Goal: Transaction & Acquisition: Purchase product/service

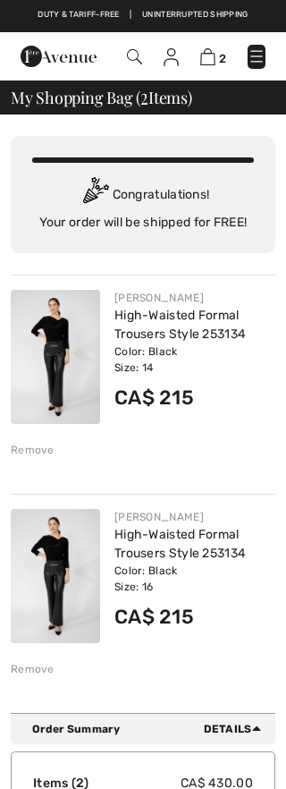
click at [37, 447] on div "Remove" at bounding box center [33, 450] width 44 height 16
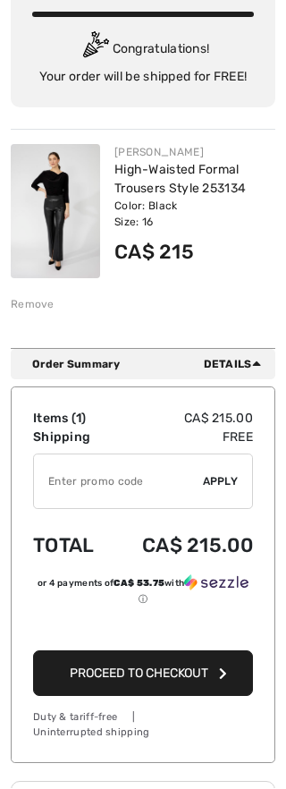
scroll to position [146, 0]
click at [154, 675] on span "Proceed to Checkout" at bounding box center [139, 673] width 139 height 15
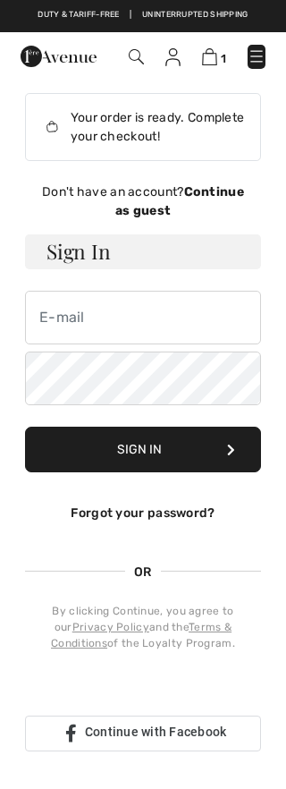
click at [154, 511] on link "Forgot your password?" at bounding box center [143, 513] width 144 height 15
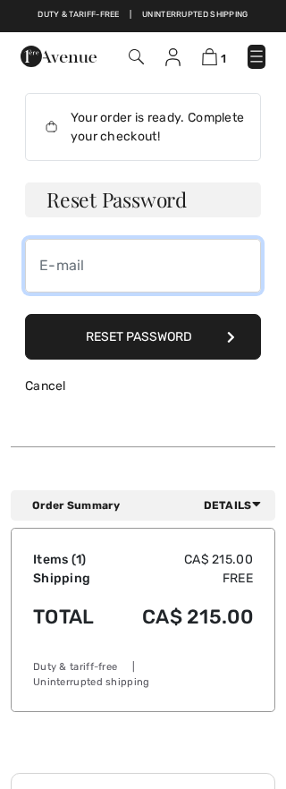
click at [53, 265] on input "email" at bounding box center [143, 266] width 236 height 54
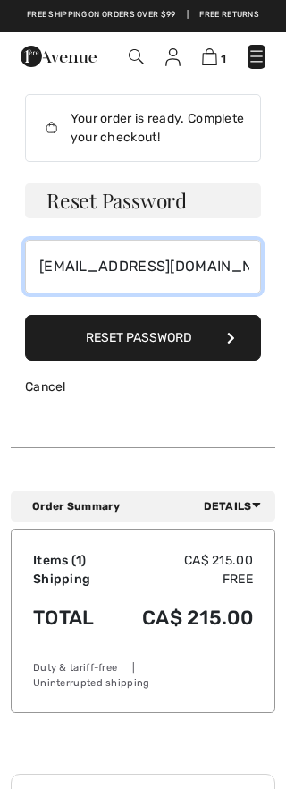
type input "[EMAIL_ADDRESS][DOMAIN_NAME]"
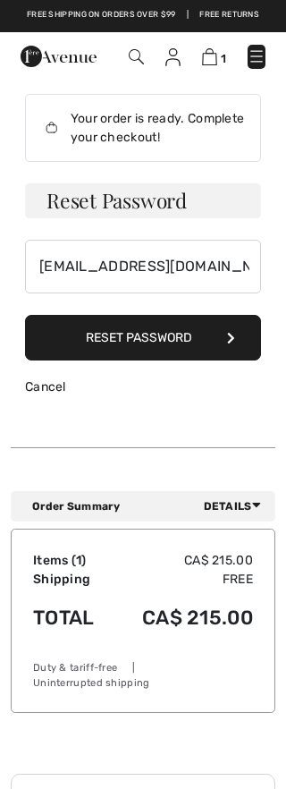
click at [169, 349] on button "Reset Password" at bounding box center [143, 338] width 236 height 46
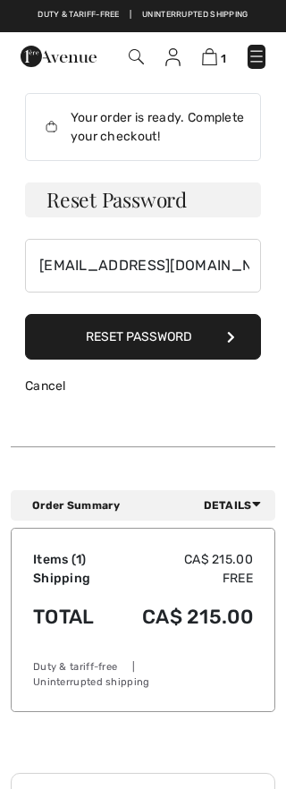
click at [233, 334] on icon at bounding box center [231, 337] width 8 height 13
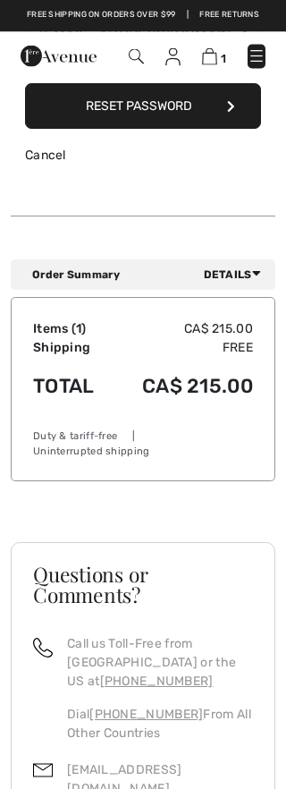
scroll to position [230, 0]
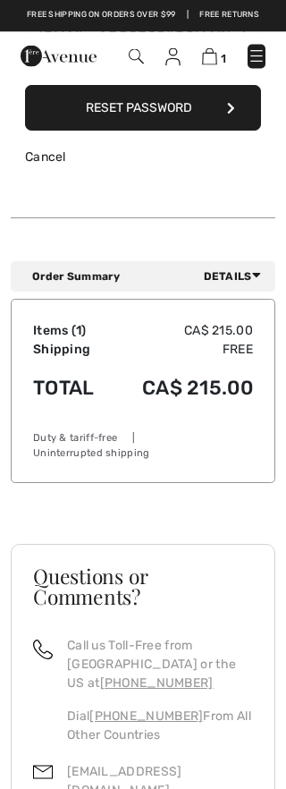
click at [242, 274] on span "Details" at bounding box center [236, 277] width 64 height 16
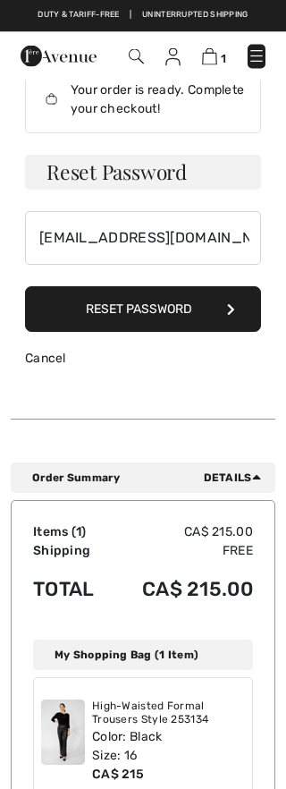
scroll to position [0, 0]
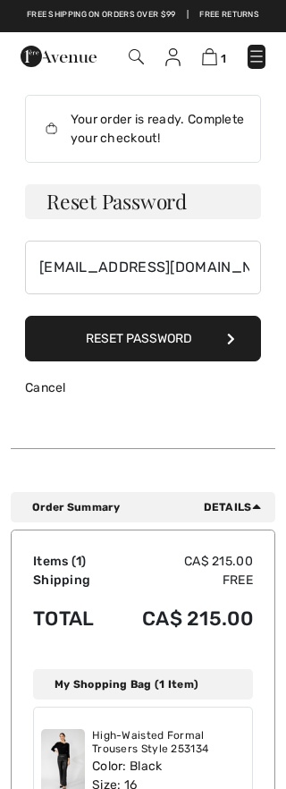
click at [58, 202] on h3 "Reset Password" at bounding box center [143, 201] width 236 height 35
click at [174, 208] on h3 "Reset Password" at bounding box center [143, 201] width 236 height 35
click at [64, 201] on h3 "Reset Password" at bounding box center [143, 201] width 236 height 35
click at [65, 196] on h3 "Reset Password" at bounding box center [143, 201] width 236 height 35
click at [71, 328] on button "Reset Password" at bounding box center [143, 339] width 236 height 46
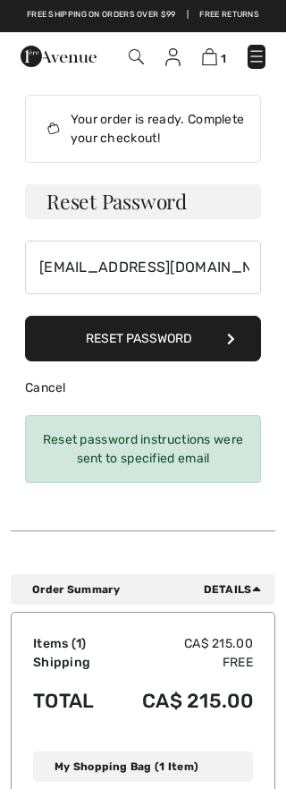
click at [236, 342] on button "Reset Password" at bounding box center [143, 339] width 236 height 46
click at [237, 337] on button "Reset Password" at bounding box center [143, 339] width 236 height 46
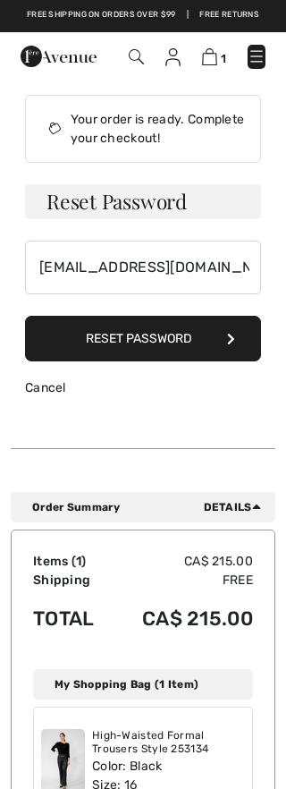
click at [240, 344] on button "Reset Password" at bounding box center [143, 339] width 236 height 46
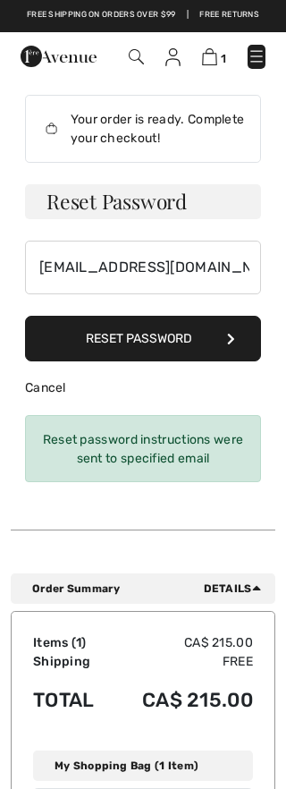
click at [232, 336] on icon at bounding box center [231, 339] width 8 height 13
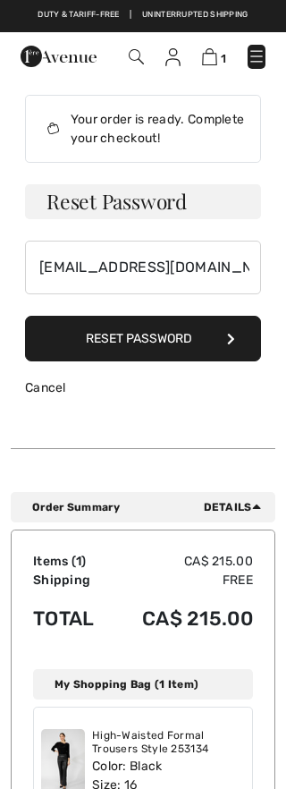
click at [243, 336] on button "Reset Password" at bounding box center [143, 339] width 236 height 46
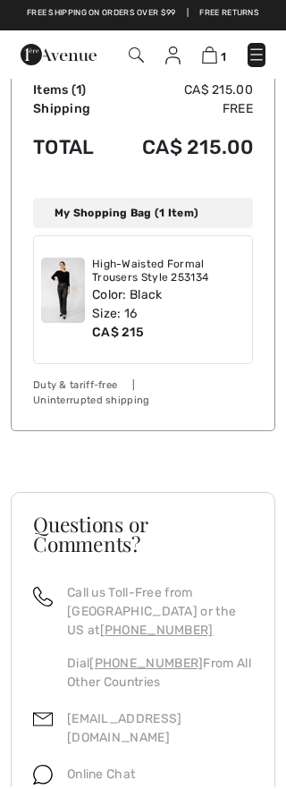
scroll to position [470, 0]
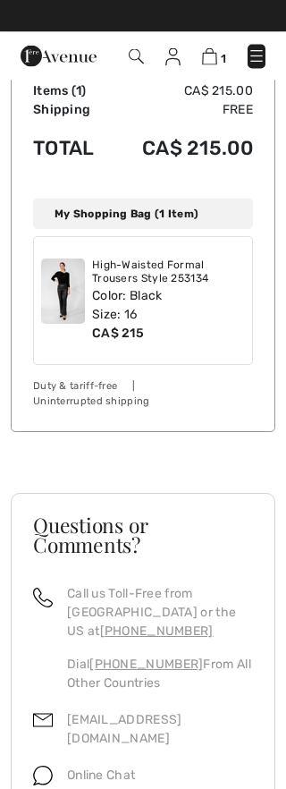
click at [183, 380] on div "Duty & tariff-free | Uninterrupted shipping" at bounding box center [143, 395] width 220 height 30
click at [196, 400] on div "Duty & tariff-free | Uninterrupted shipping" at bounding box center [143, 395] width 220 height 30
click at [259, 56] on img at bounding box center [257, 56] width 18 height 18
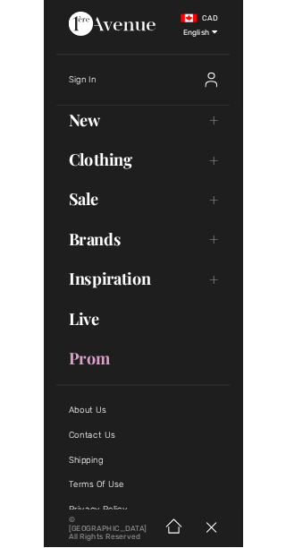
scroll to position [809, 0]
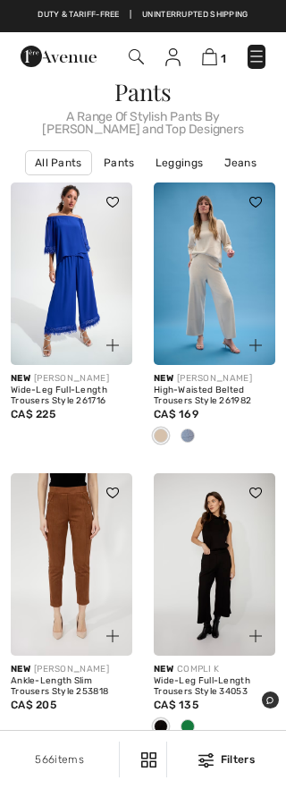
click at [216, 47] on link "1" at bounding box center [214, 56] width 24 height 19
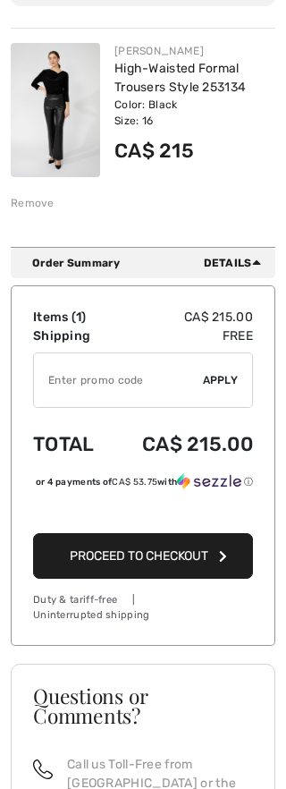
scroll to position [247, 0]
click at [152, 564] on span "Proceed to Checkout" at bounding box center [139, 555] width 139 height 15
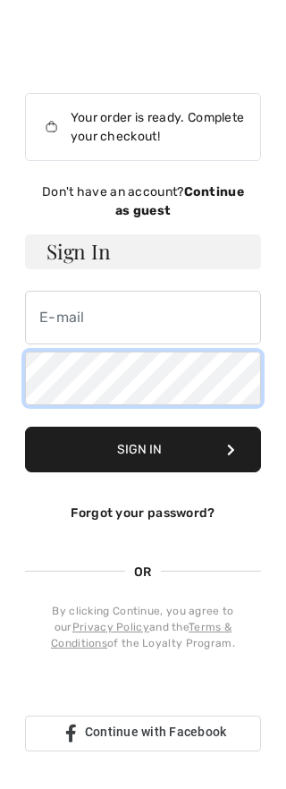
scroll to position [1, 0]
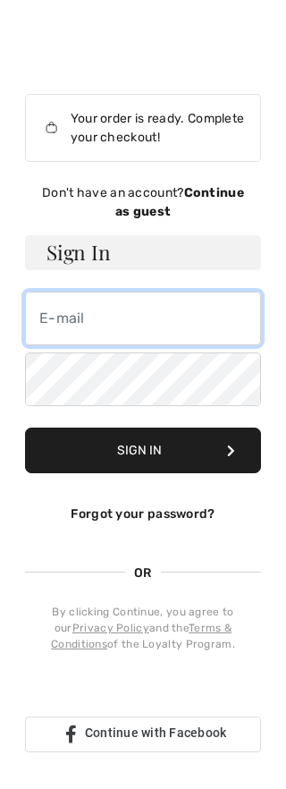
click at [49, 320] on input "email" at bounding box center [143, 319] width 236 height 54
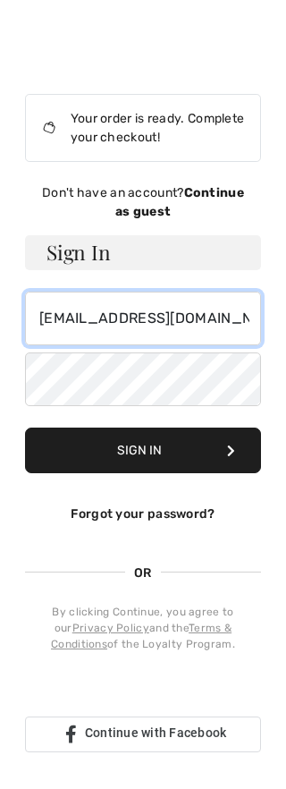
type input "suzannebg45@gmail.com"
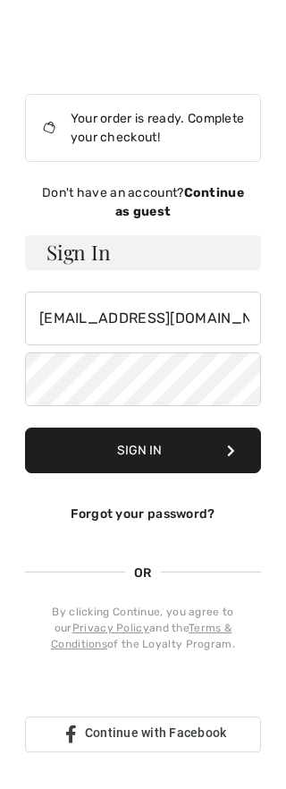
click at [178, 462] on button "Sign In" at bounding box center [143, 451] width 236 height 46
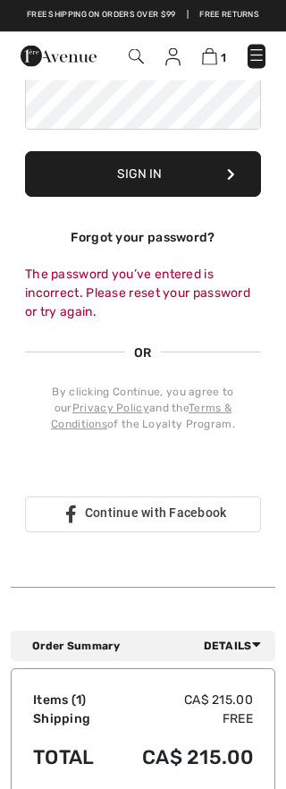
scroll to position [268, 0]
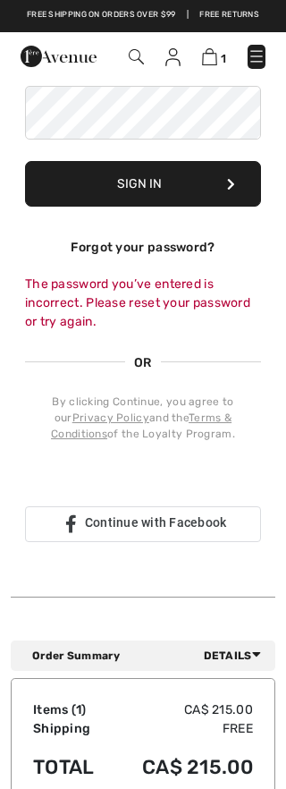
click at [139, 480] on div "Se connecter avec Google. S'ouvre dans un nouvel onglet" at bounding box center [161, 481] width 272 height 39
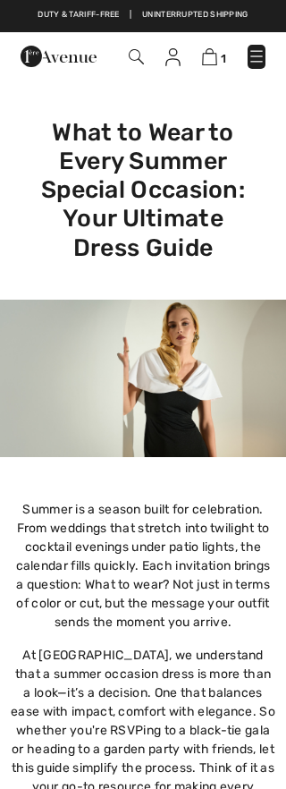
checkbox input "true"
click at [213, 52] on img at bounding box center [209, 56] width 15 height 17
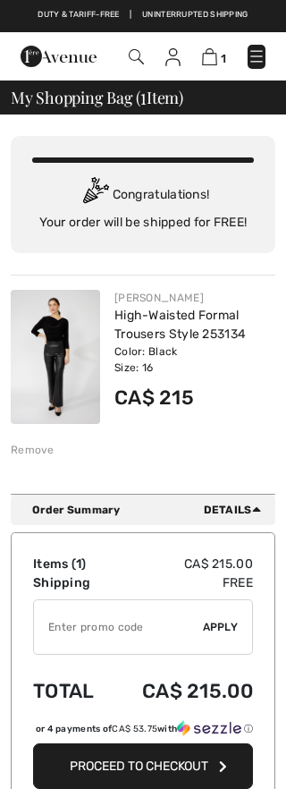
checkbox input "true"
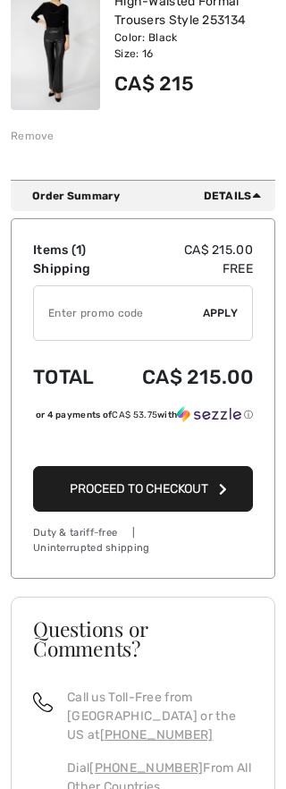
scroll to position [315, 0]
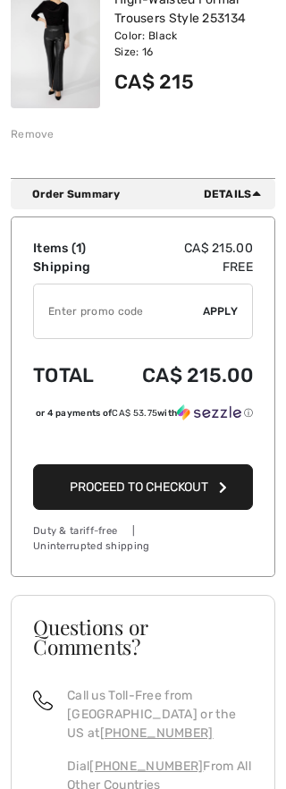
click at [133, 496] on span "Proceed to Checkout" at bounding box center [139, 487] width 139 height 15
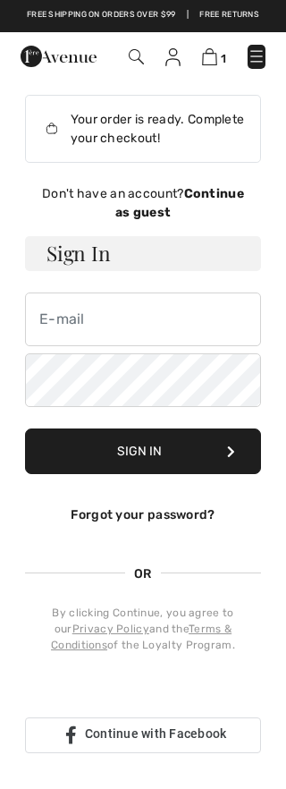
click at [150, 460] on button "Sign In" at bounding box center [143, 452] width 236 height 46
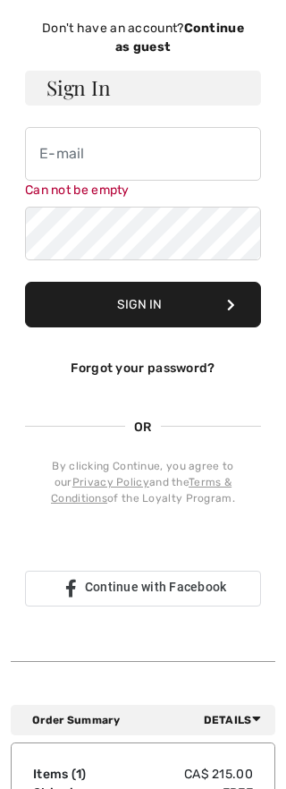
scroll to position [172, 0]
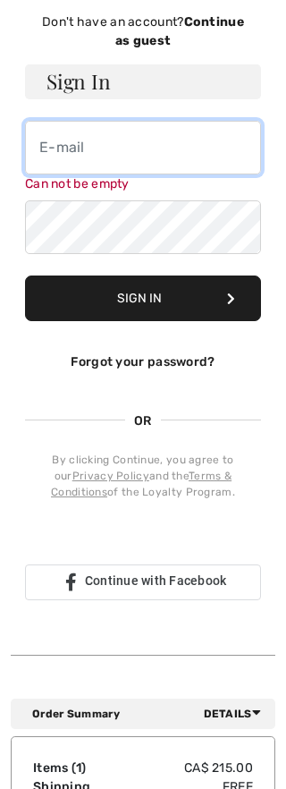
click at [47, 152] on input "email" at bounding box center [143, 148] width 236 height 54
type input "[EMAIL_ADDRESS][DOMAIN_NAME]"
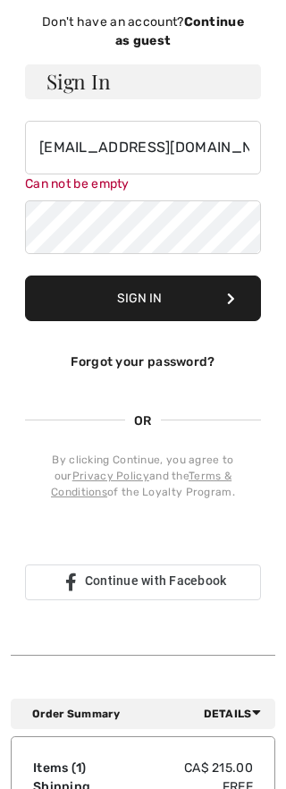
click at [145, 301] on button "Sign In" at bounding box center [143, 299] width 236 height 46
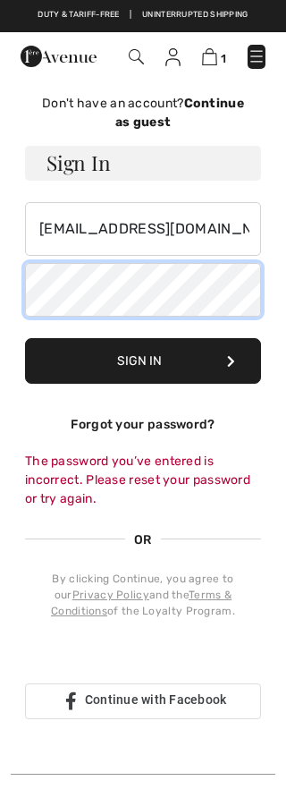
scroll to position [89, 0]
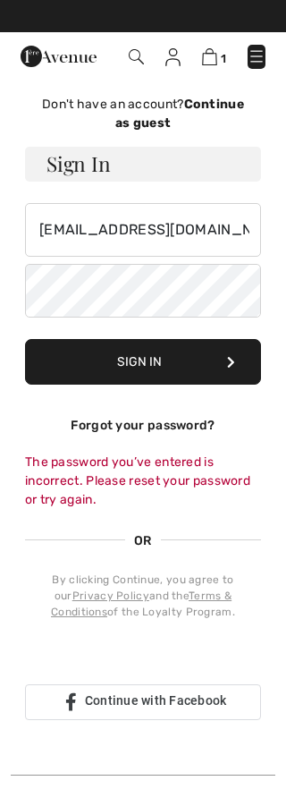
click at [149, 368] on button "Sign In" at bounding box center [143, 362] width 236 height 46
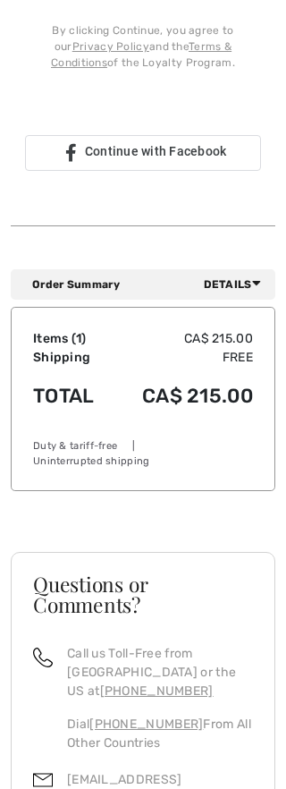
scroll to position [639, 0]
click at [186, 445] on div "Duty & tariff-free | Uninterrupted shipping" at bounding box center [143, 454] width 220 height 30
click at [189, 448] on div "Duty & tariff-free | Uninterrupted shipping" at bounding box center [143, 454] width 220 height 30
click at [240, 277] on span "Details" at bounding box center [236, 284] width 64 height 16
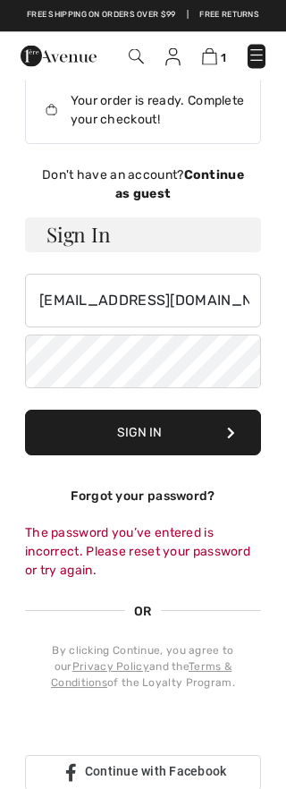
scroll to position [0, 0]
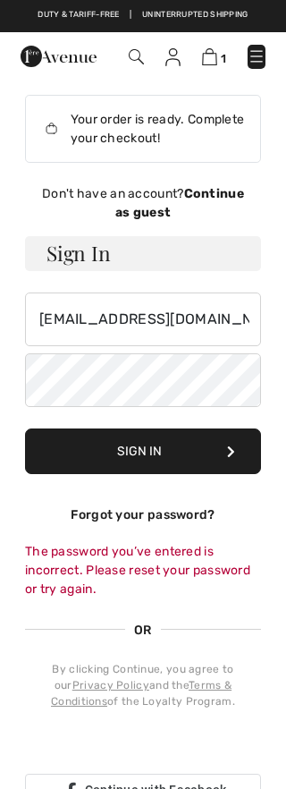
click at [147, 514] on link "Forgot your password?" at bounding box center [143, 514] width 144 height 15
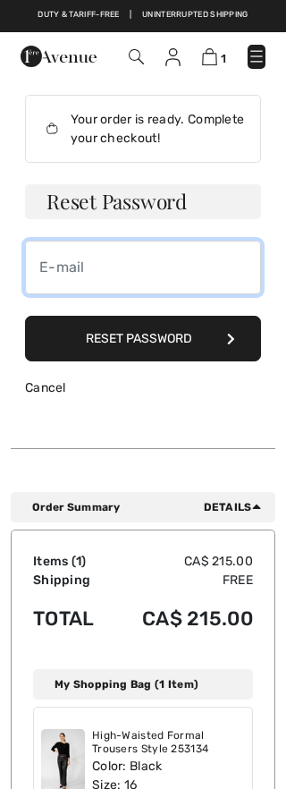
click at [42, 262] on input "email" at bounding box center [143, 268] width 236 height 54
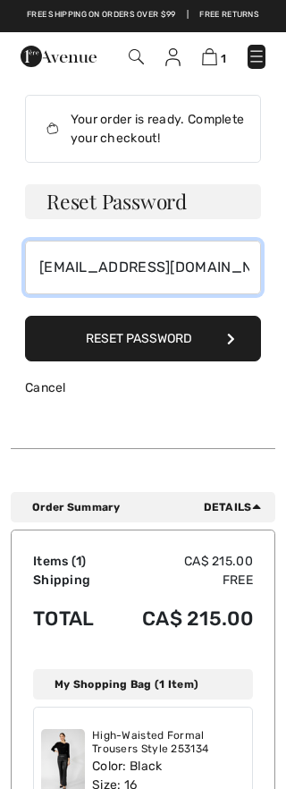
type input "[EMAIL_ADDRESS][DOMAIN_NAME]"
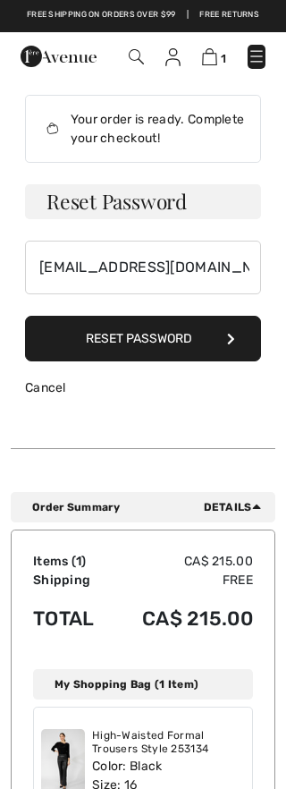
click at [57, 207] on h3 "Reset Password" at bounding box center [143, 201] width 236 height 35
click at [206, 197] on h3 "Reset Password" at bounding box center [143, 201] width 236 height 35
click at [60, 343] on button "Reset Password" at bounding box center [143, 339] width 236 height 46
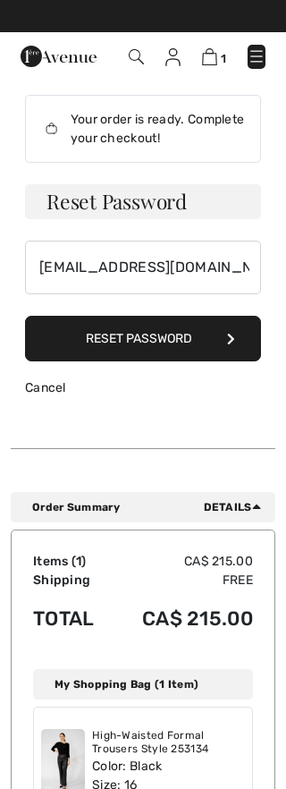
click at [183, 335] on button "Reset Password" at bounding box center [143, 339] width 236 height 46
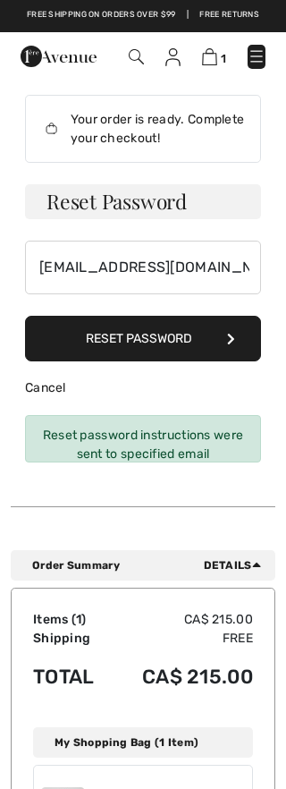
click at [186, 332] on button "Reset Password" at bounding box center [143, 339] width 236 height 46
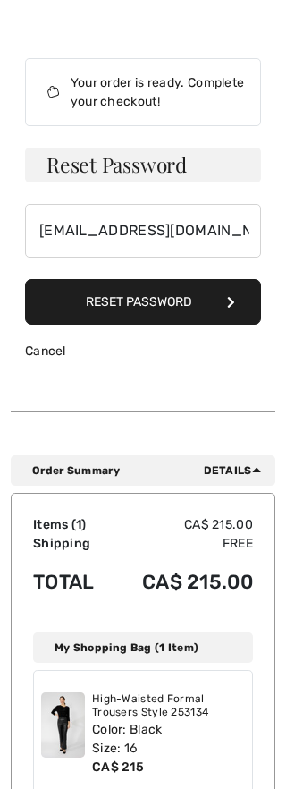
scroll to position [41, 0]
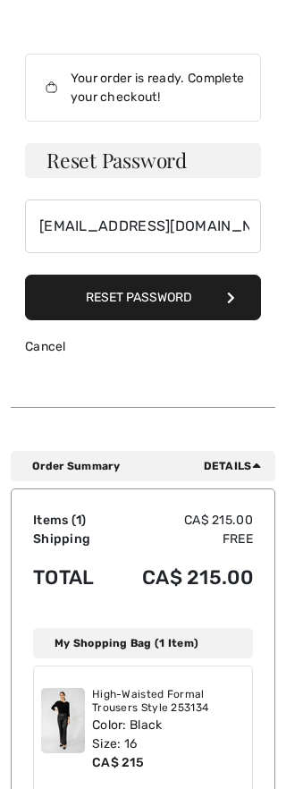
click at [192, 304] on button "Reset Password" at bounding box center [143, 298] width 236 height 46
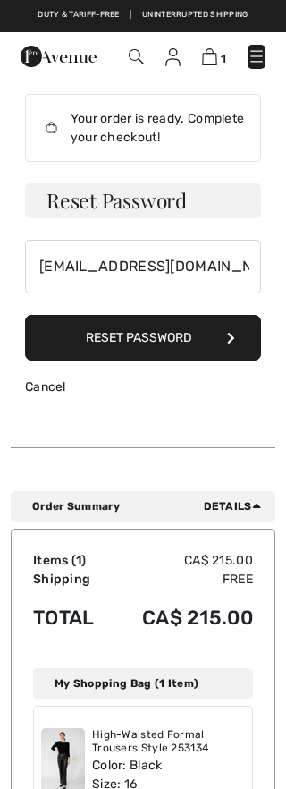
scroll to position [0, 0]
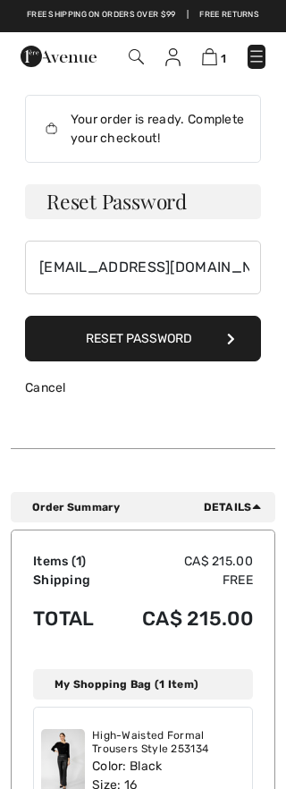
click at [241, 341] on button "Reset Password" at bounding box center [143, 339] width 236 height 46
click at [49, 388] on link "Cancel" at bounding box center [45, 387] width 41 height 15
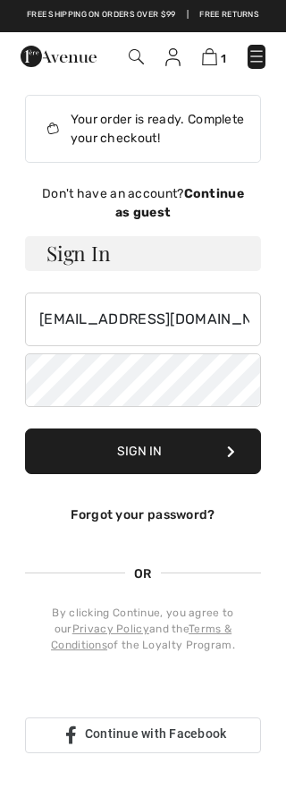
click at [57, 259] on h3 "Sign In" at bounding box center [143, 253] width 236 height 35
click at [45, 263] on h3 "Sign In" at bounding box center [143, 253] width 236 height 35
click at [150, 451] on button "Sign In" at bounding box center [143, 452] width 236 height 46
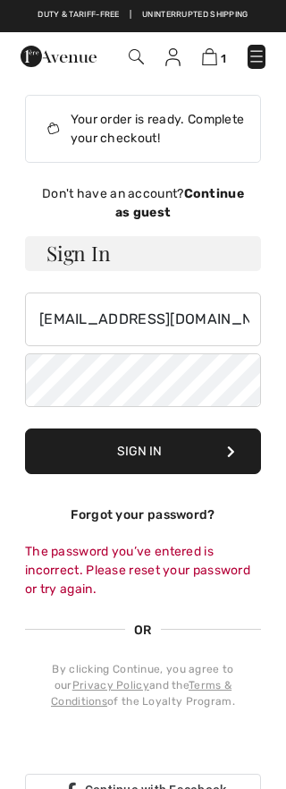
click at [153, 453] on button "Sign In" at bounding box center [143, 452] width 236 height 46
click at [238, 451] on button "Sign In" at bounding box center [143, 452] width 236 height 46
click at [200, 204] on div "Don't have an account? Continue as guest" at bounding box center [143, 203] width 236 height 38
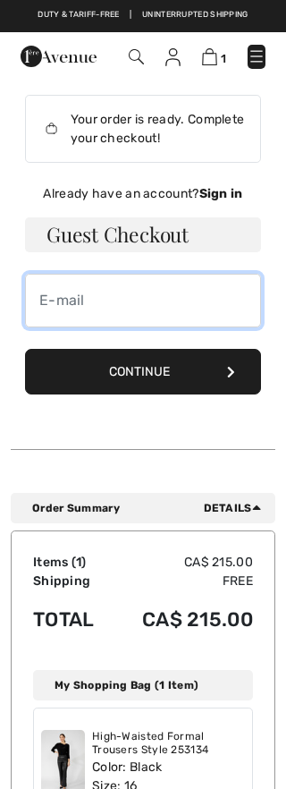
click at [43, 300] on input "email" at bounding box center [143, 301] width 236 height 54
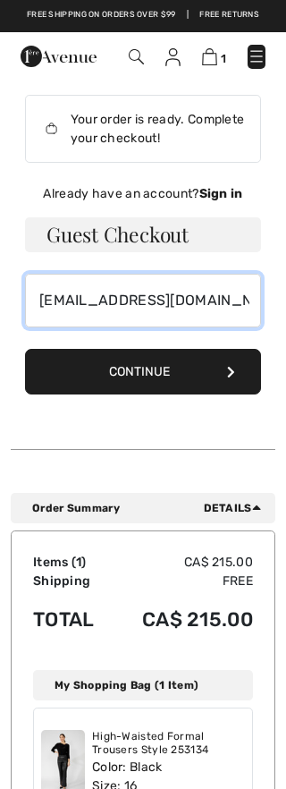
type input "[EMAIL_ADDRESS][DOMAIN_NAME]"
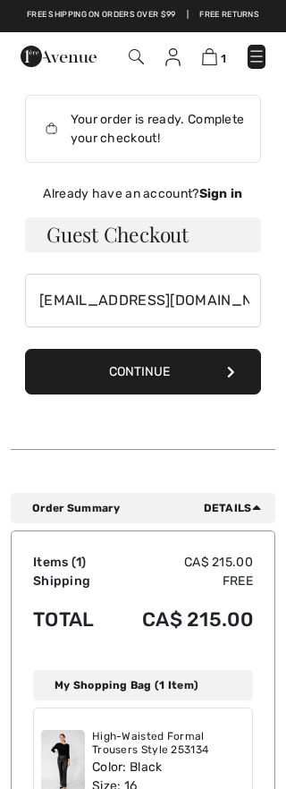
click at [160, 378] on button "Continue" at bounding box center [143, 372] width 236 height 46
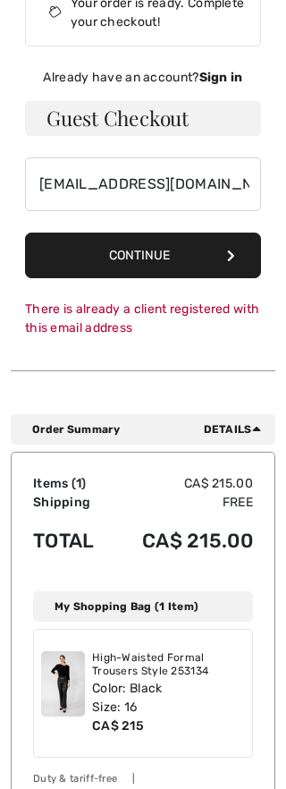
scroll to position [116, 0]
click at [241, 256] on button "Continue" at bounding box center [143, 256] width 236 height 46
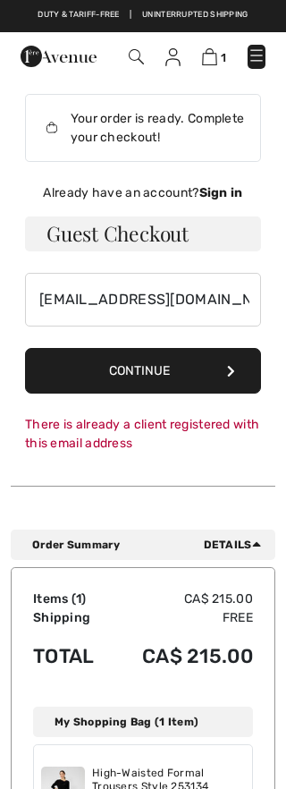
scroll to position [0, 0]
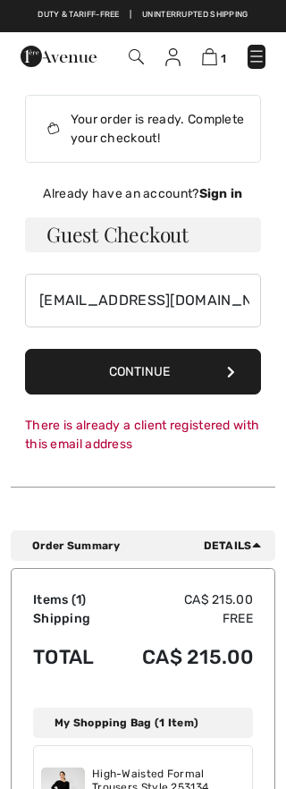
click at [235, 369] on button "Continue" at bounding box center [143, 372] width 236 height 46
click at [236, 197] on strong "Sign in" at bounding box center [222, 193] width 44 height 15
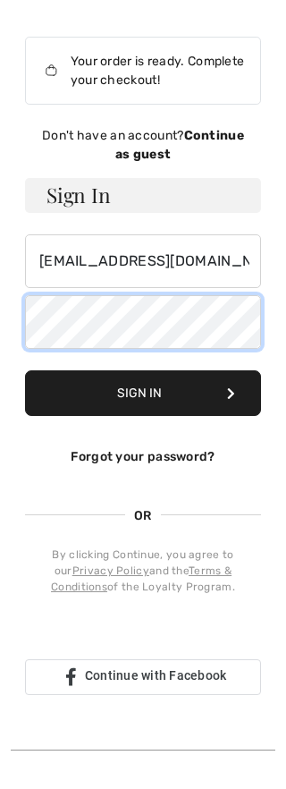
scroll to position [57, 0]
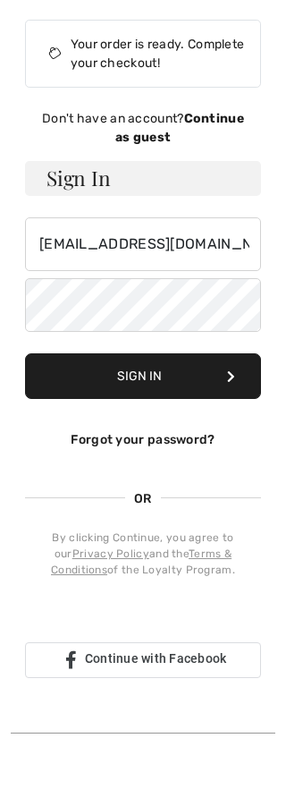
click at [140, 377] on button "Sign In" at bounding box center [143, 394] width 236 height 46
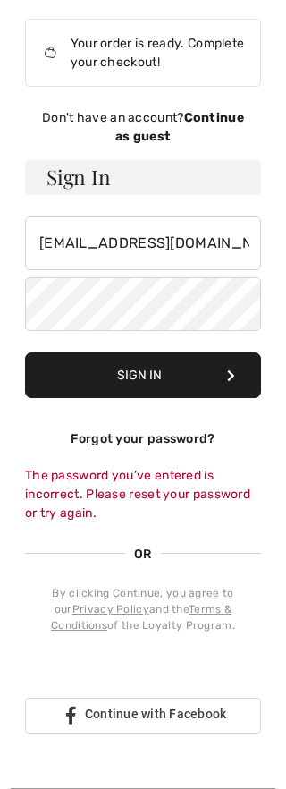
click at [181, 675] on div "Se connecter avec Google. S'ouvre dans un nouvel onglet" at bounding box center [161, 672] width 272 height 39
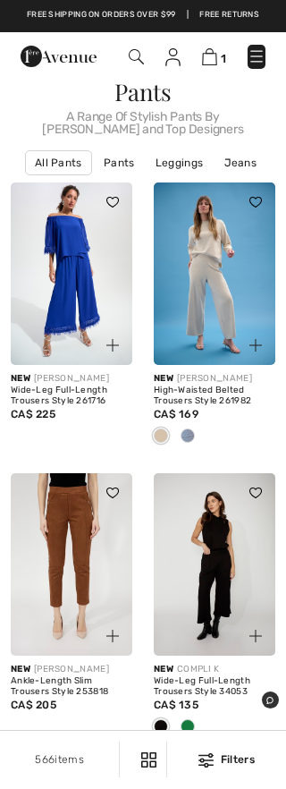
click at [210, 58] on img at bounding box center [209, 56] width 15 height 17
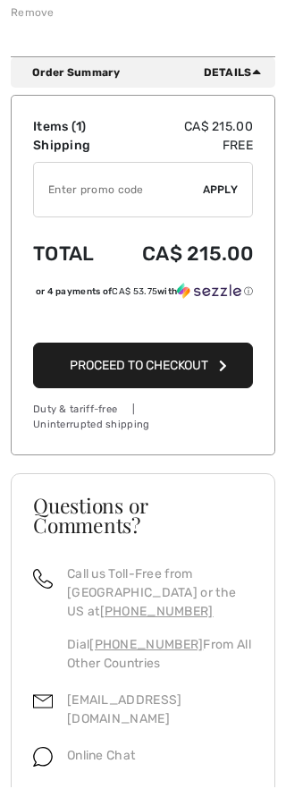
scroll to position [435, 0]
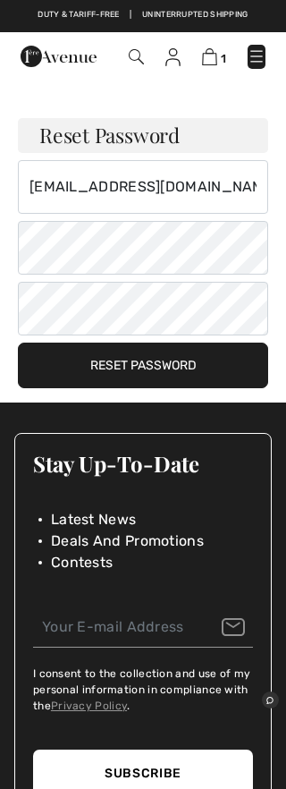
click at [146, 373] on button "Reset Password" at bounding box center [143, 366] width 251 height 46
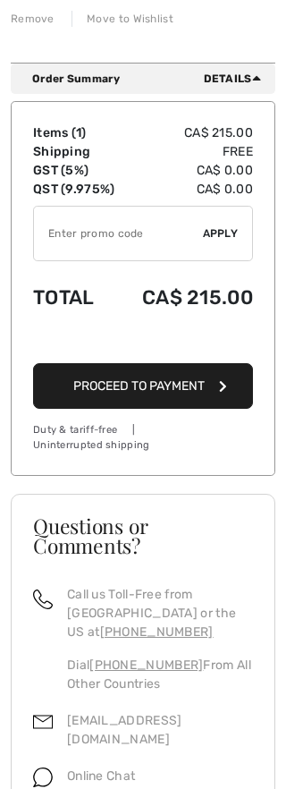
scroll to position [432, 0]
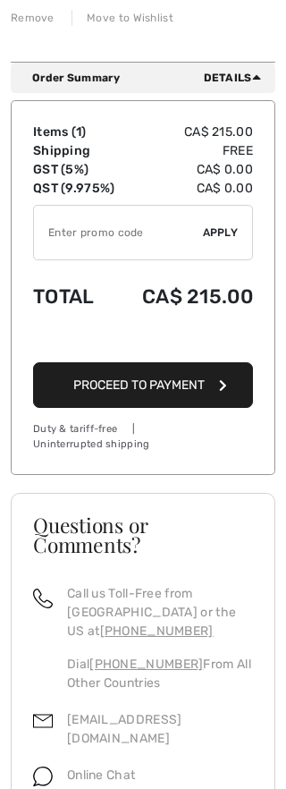
click at [171, 382] on span "Proceed to Payment" at bounding box center [139, 385] width 132 height 15
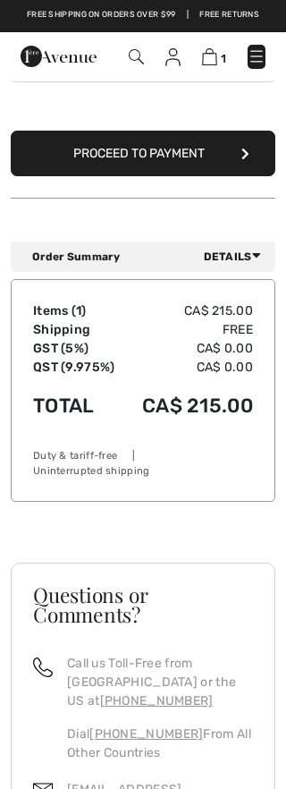
scroll to position [991, 0]
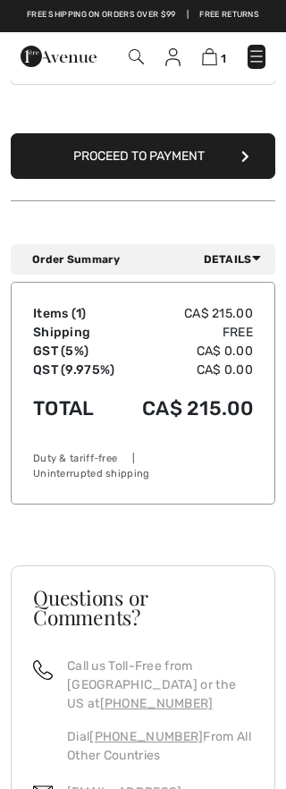
click at [158, 151] on button "Proceed to Payment" at bounding box center [143, 156] width 265 height 46
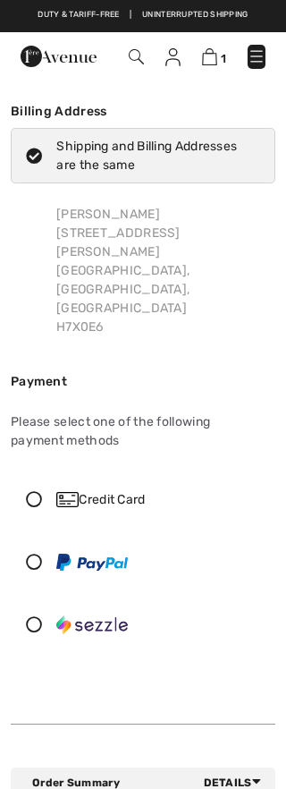
click at [77, 492] on img at bounding box center [67, 499] width 22 height 15
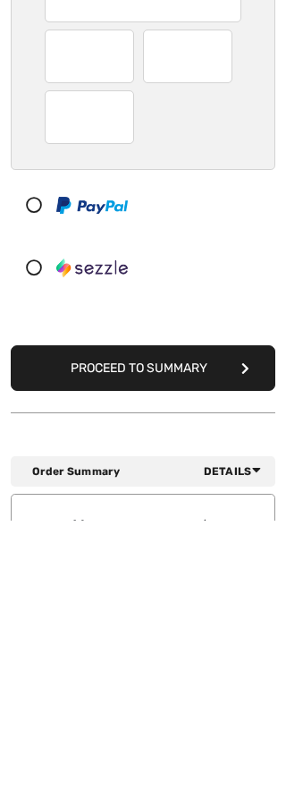
scroll to position [297, 0]
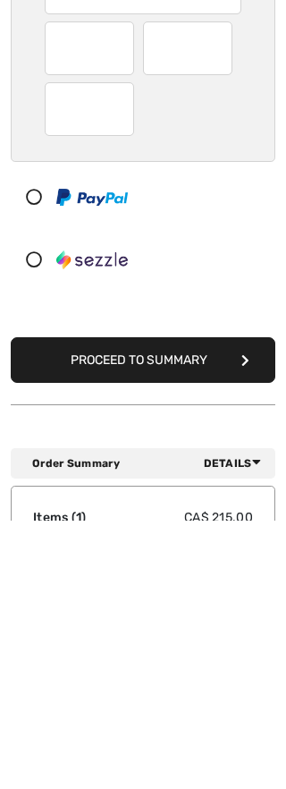
click at [166, 606] on button "Proceed to Summary" at bounding box center [143, 629] width 265 height 46
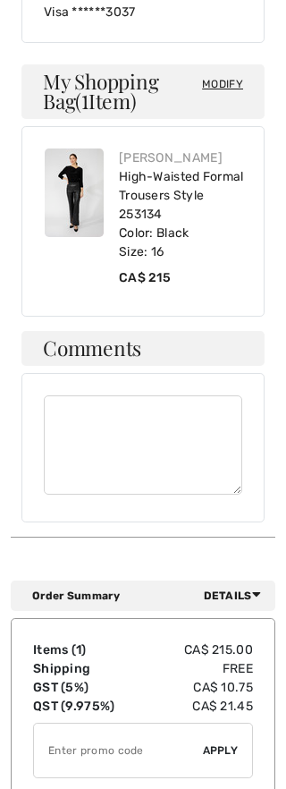
scroll to position [927, 0]
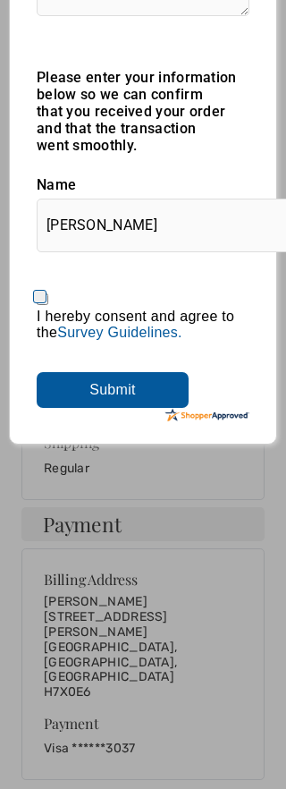
scroll to position [385, 0]
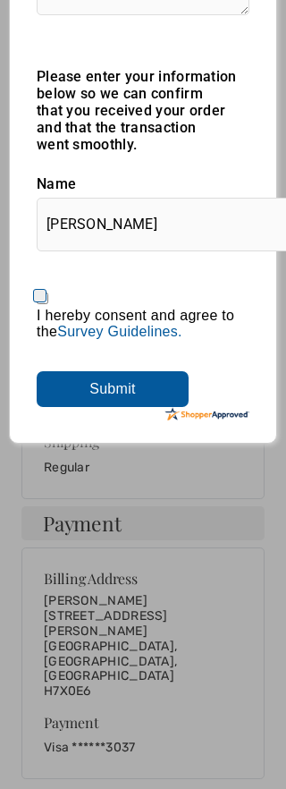
click at [116, 371] on input "Submit" at bounding box center [113, 389] width 152 height 36
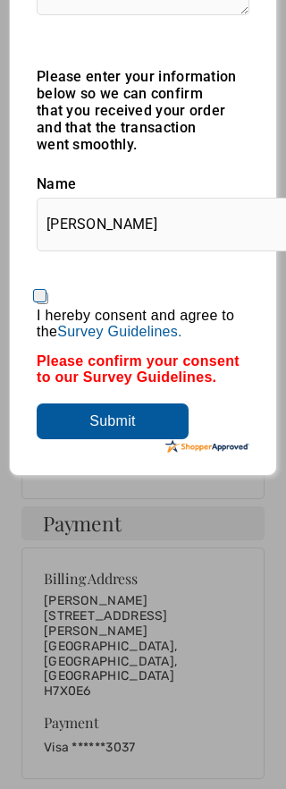
click at [121, 388] on div "Please enter your information below so we can confirm that you received your or…" at bounding box center [143, 253] width 213 height 371
click at [129, 411] on input "Submit" at bounding box center [113, 422] width 152 height 36
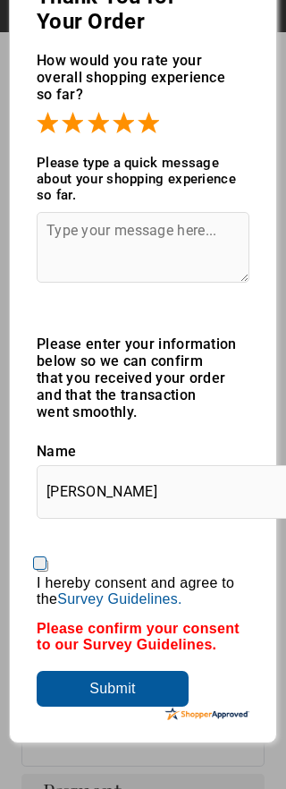
scroll to position [0, 0]
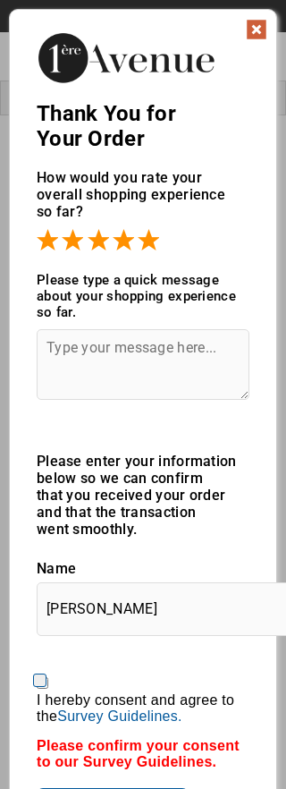
click at [267, 30] on img at bounding box center [256, 29] width 21 height 21
